Goal: Information Seeking & Learning: Learn about a topic

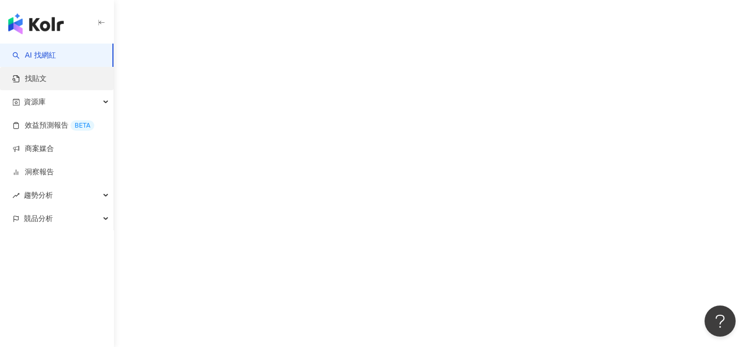
click at [47, 79] on link "找貼文" at bounding box center [29, 79] width 34 height 10
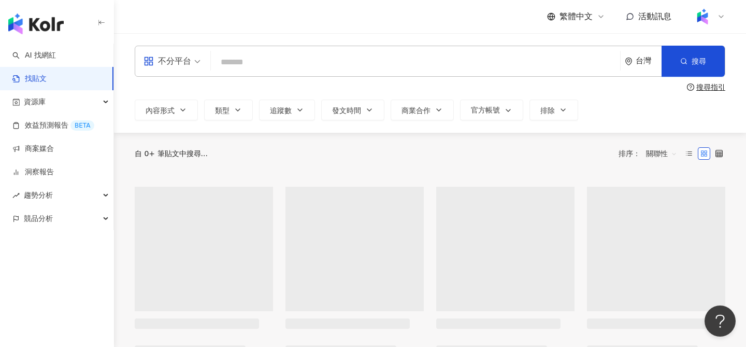
click at [272, 63] on input "search" at bounding box center [415, 62] width 401 height 22
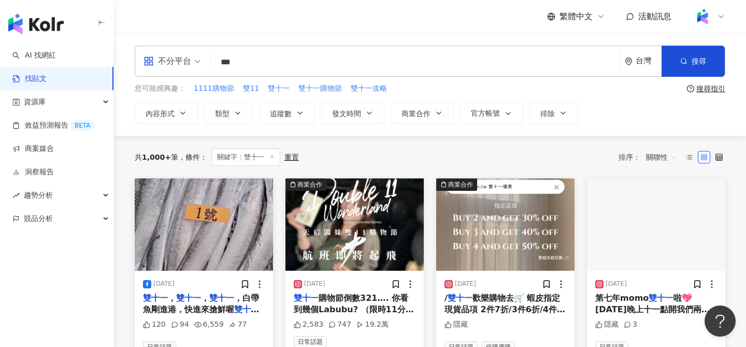
scroll to position [25, 0]
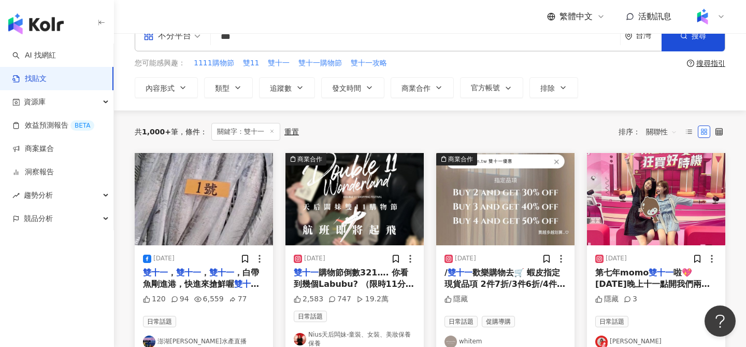
type input "***"
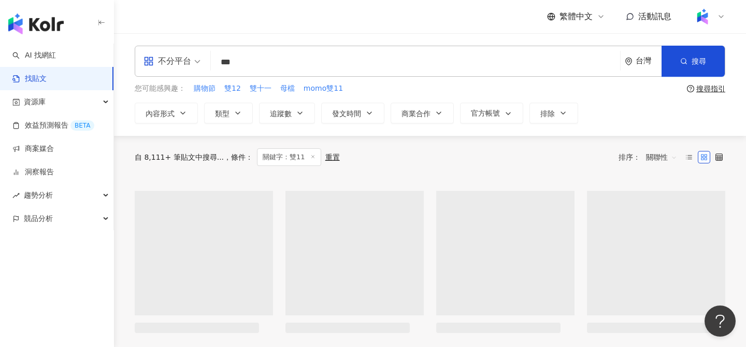
click at [666, 156] on span "關聯性" at bounding box center [661, 157] width 31 height 17
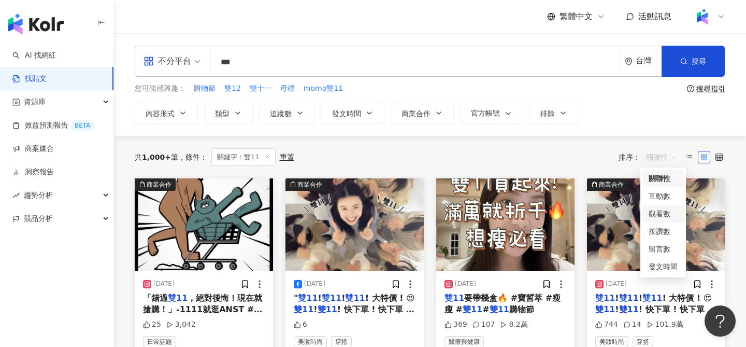
click at [660, 214] on div "觀看數" at bounding box center [663, 213] width 29 height 11
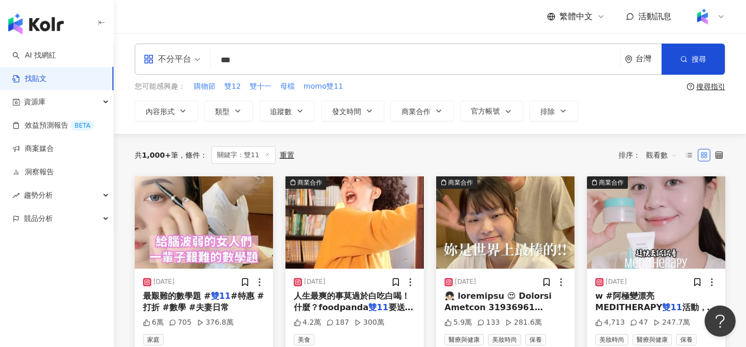
scroll to position [1, 0]
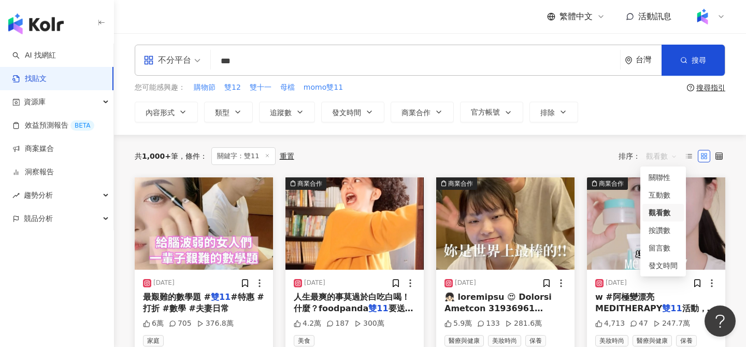
click at [665, 160] on span "觀看數" at bounding box center [661, 156] width 31 height 17
click at [660, 271] on div "發文時間" at bounding box center [662, 265] width 41 height 18
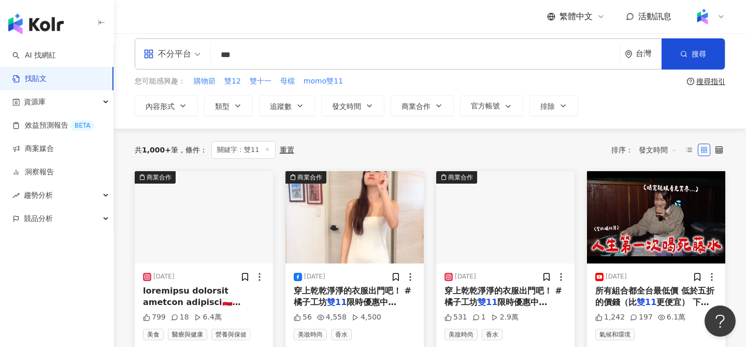
scroll to position [10, 0]
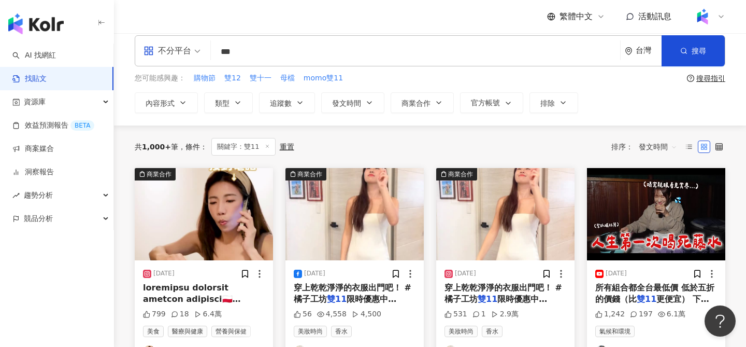
click at [322, 245] on img "button" at bounding box center [354, 214] width 138 height 92
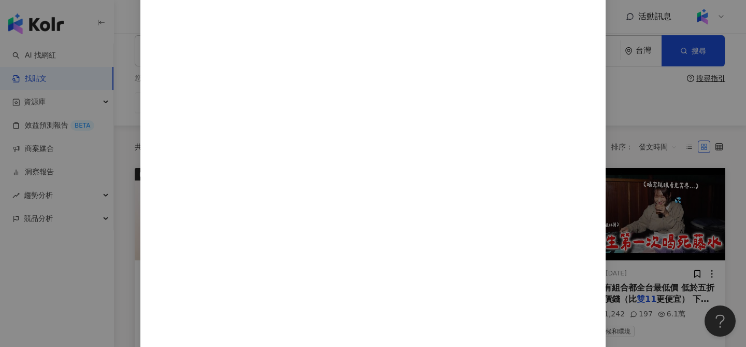
scroll to position [260, 0]
click at [611, 172] on div "絕代雙Q Yue and Wei [DATE] 56 4,558 4,500 查看原始貼文" at bounding box center [373, 173] width 746 height 347
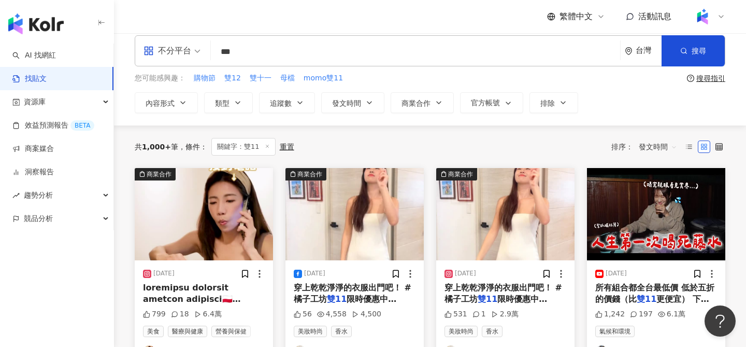
click at [507, 229] on img "button" at bounding box center [505, 214] width 138 height 92
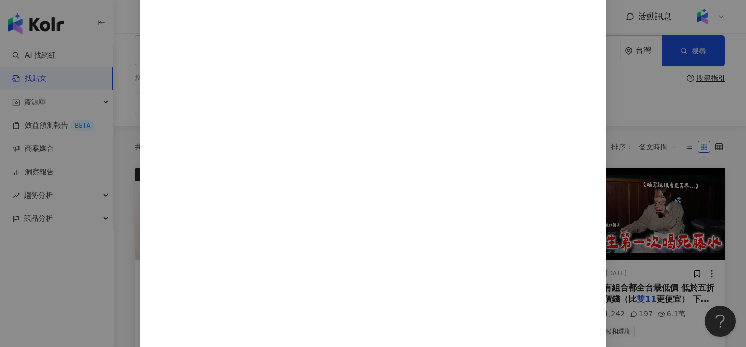
scroll to position [118, 0]
click at [657, 154] on div "絕代雙Q Yue and [PERSON_NAME] [DATE] 531 1 2.9萬 查看原始貼文" at bounding box center [373, 173] width 746 height 347
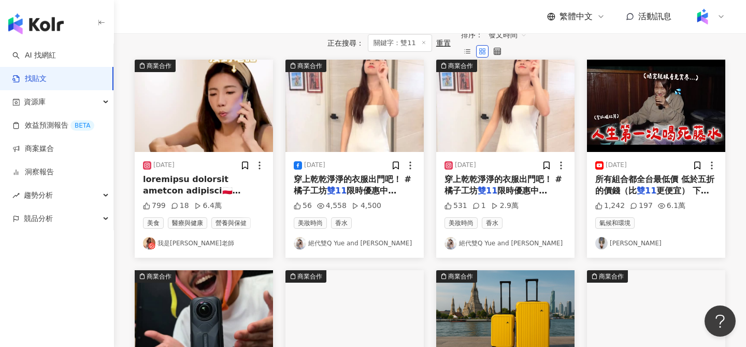
scroll to position [110, 0]
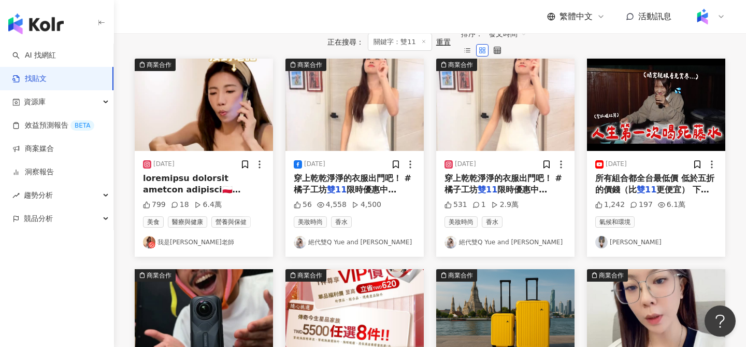
click at [222, 142] on img "button" at bounding box center [204, 105] width 138 height 92
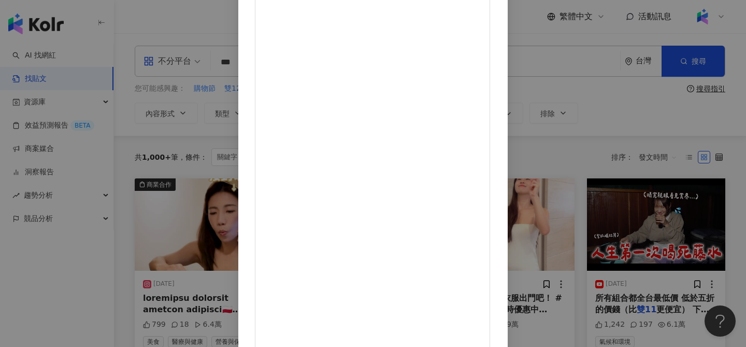
scroll to position [0, 0]
click at [646, 158] on div "我是江老師 [DATE] 799 18 6.4萬 查看原始貼文" at bounding box center [373, 173] width 746 height 347
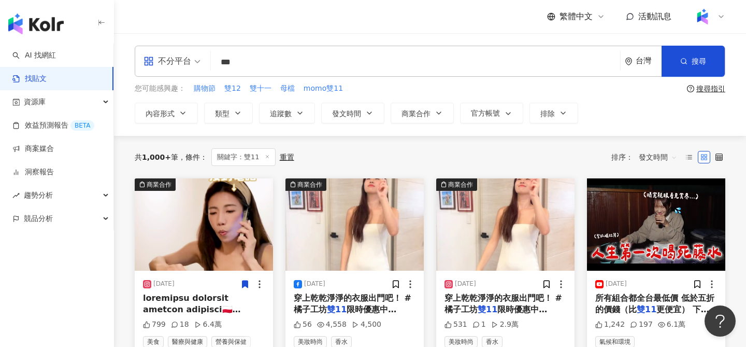
click at [243, 284] on icon at bounding box center [245, 283] width 6 height 7
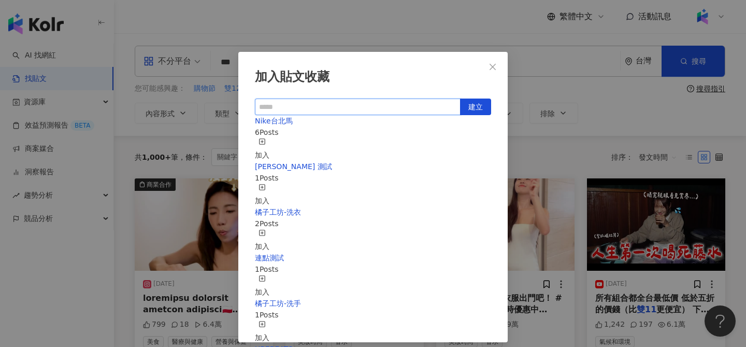
click at [302, 102] on input "text" at bounding box center [358, 106] width 206 height 17
type input "*"
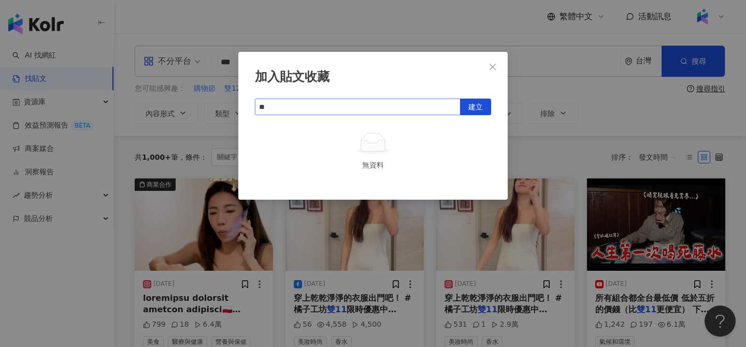
type input "***"
click at [475, 104] on span "建立" at bounding box center [475, 107] width 15 height 17
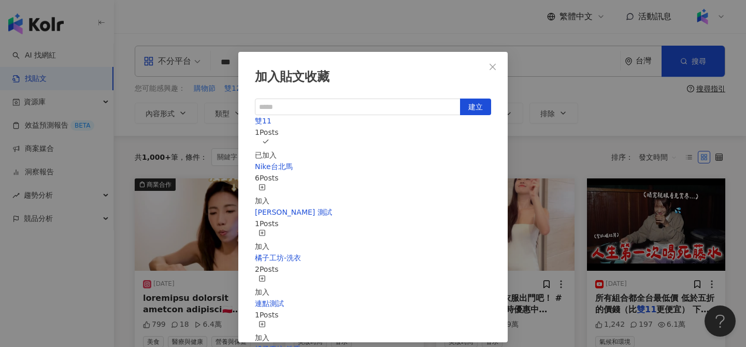
click at [603, 110] on div "加入貼文收藏 建立 雙11 1 Posts 已加入 Nike台北馬 6 Posts 加入 [PERSON_NAME] 測試 1 Posts 加入 橘子工坊-洗…" at bounding box center [373, 173] width 746 height 347
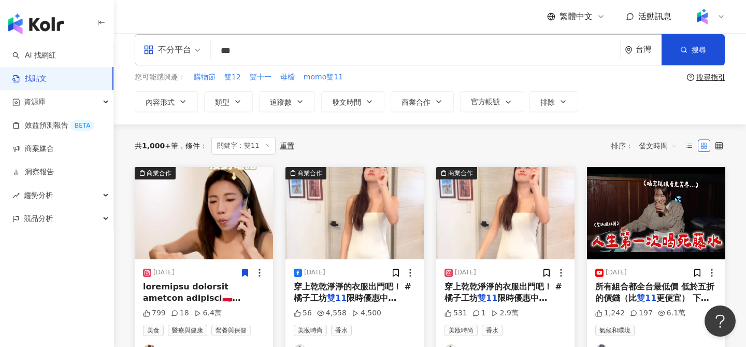
scroll to position [0, 0]
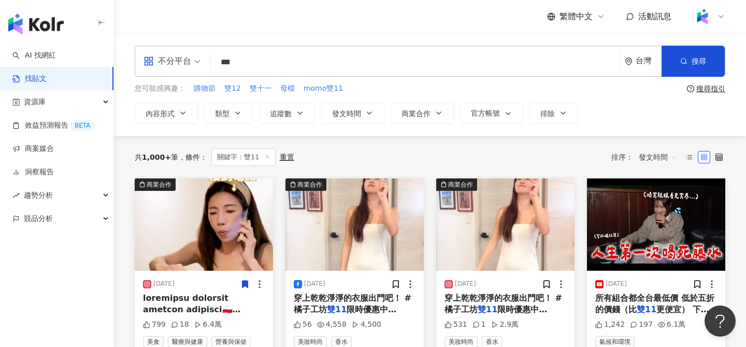
click at [295, 64] on input "***" at bounding box center [415, 62] width 401 height 22
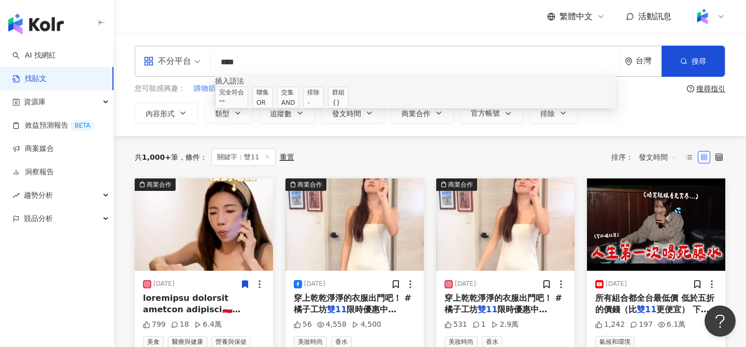
click at [295, 106] on div "AND" at bounding box center [287, 102] width 13 height 10
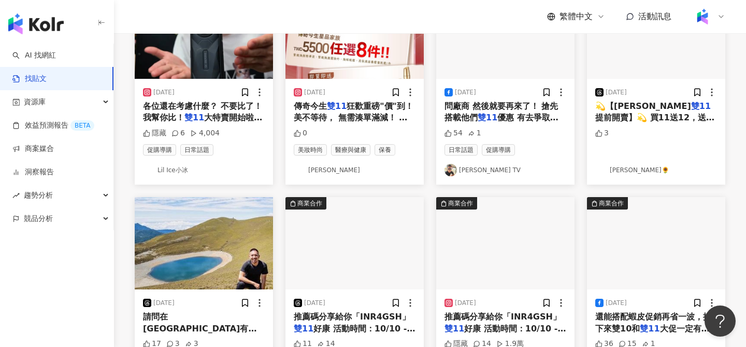
scroll to position [537, 0]
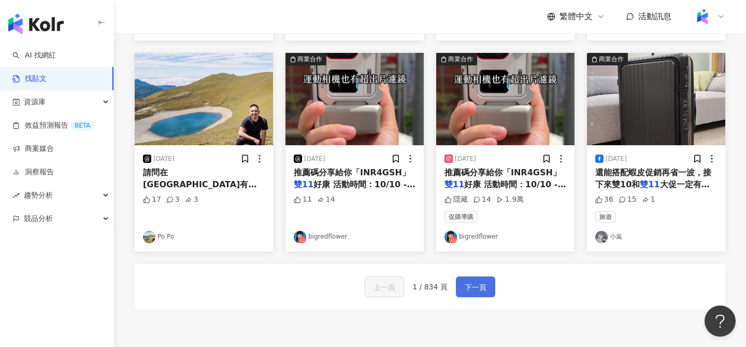
click at [486, 297] on button "下一頁" at bounding box center [475, 286] width 39 height 21
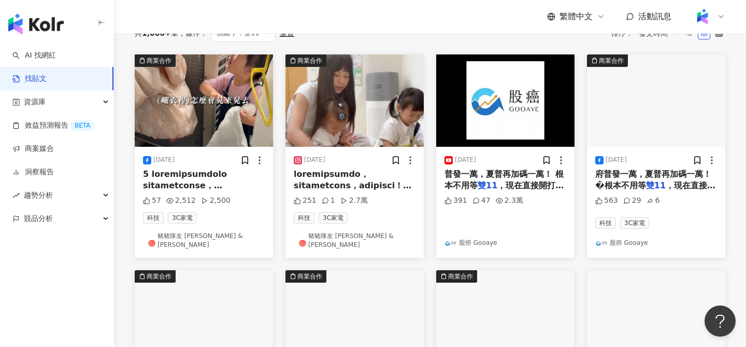
scroll to position [0, 0]
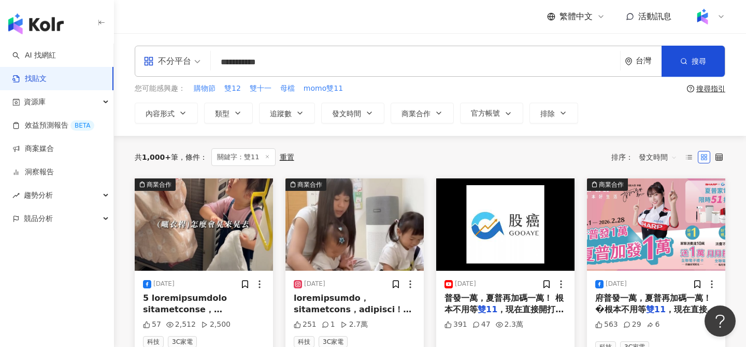
click at [285, 58] on input "**********" at bounding box center [415, 62] width 401 height 22
type input "**********"
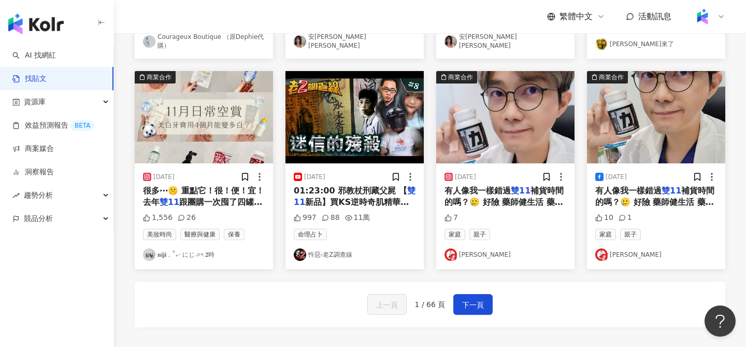
scroll to position [534, 0]
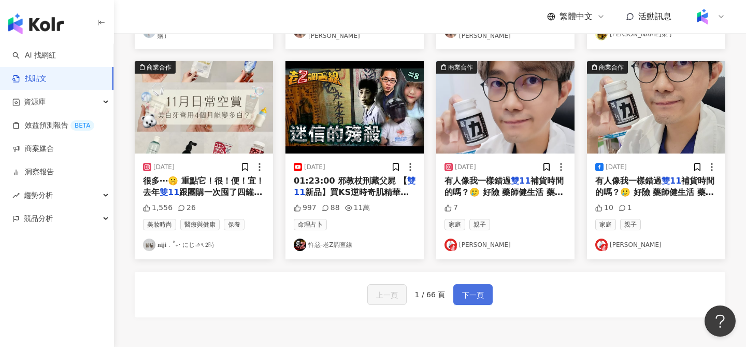
click at [477, 300] on span "下一頁" at bounding box center [473, 295] width 22 height 12
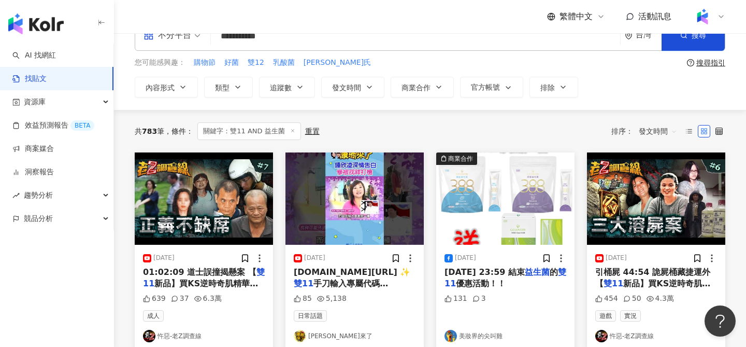
scroll to position [0, 0]
